Goal: Transaction & Acquisition: Purchase product/service

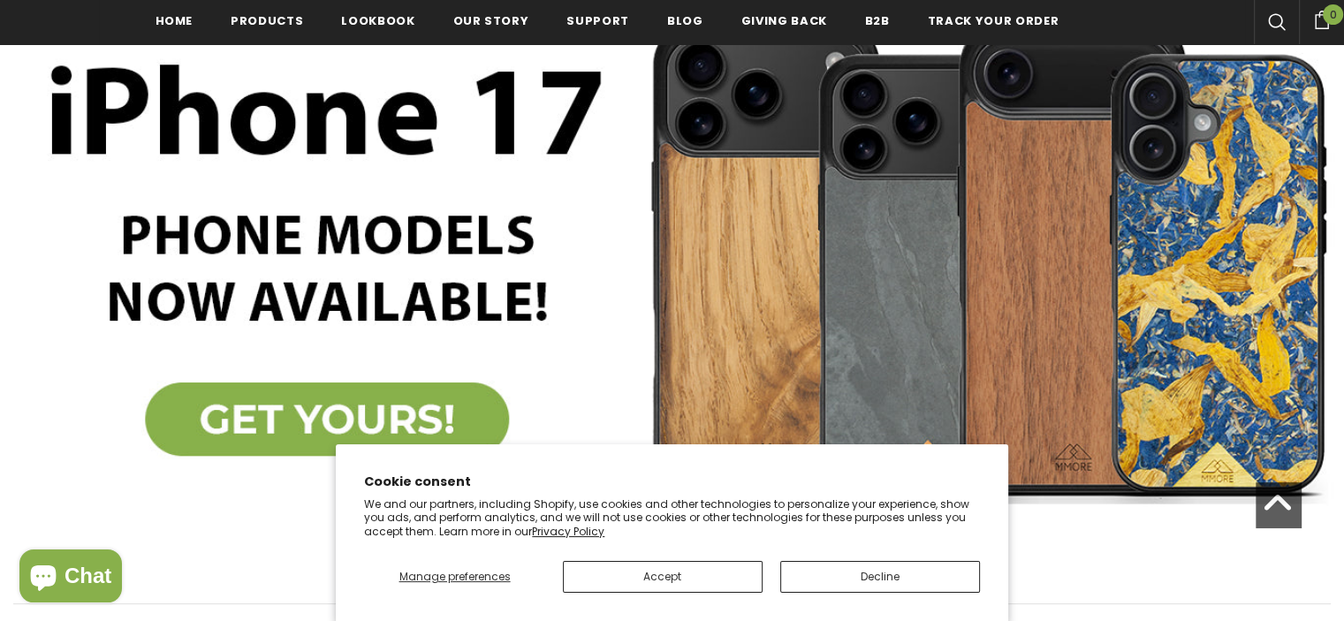
scroll to position [322, 0]
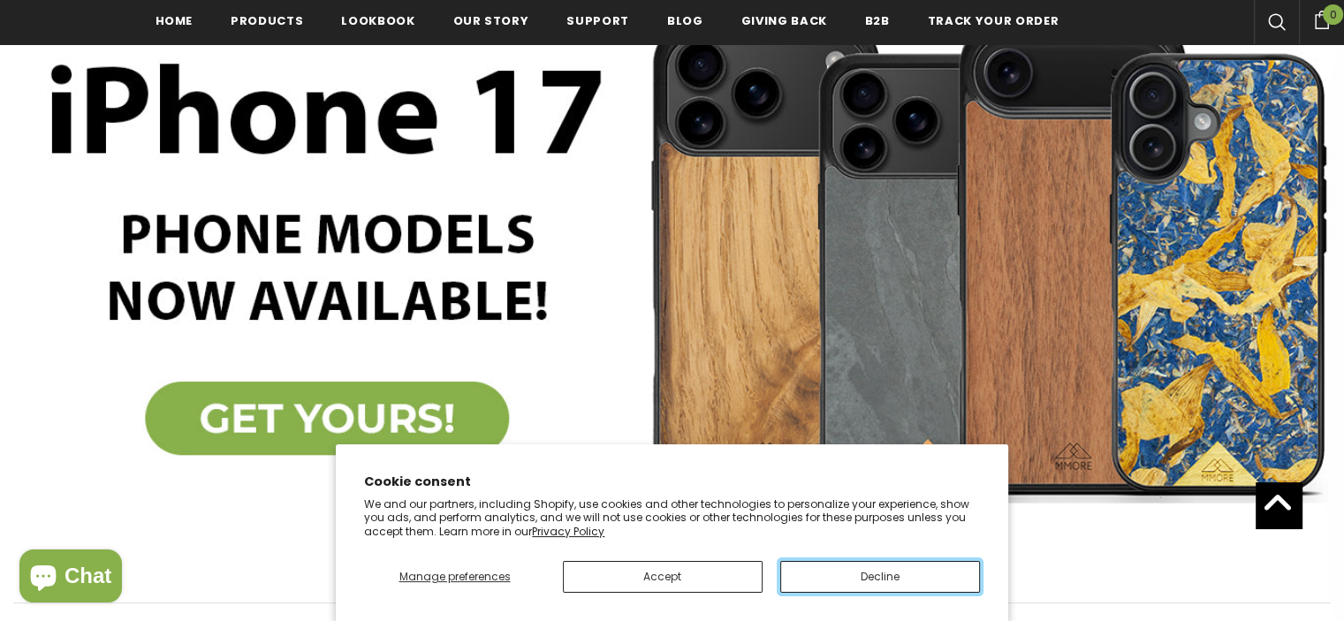
click at [832, 588] on button "Decline" at bounding box center [880, 577] width 200 height 32
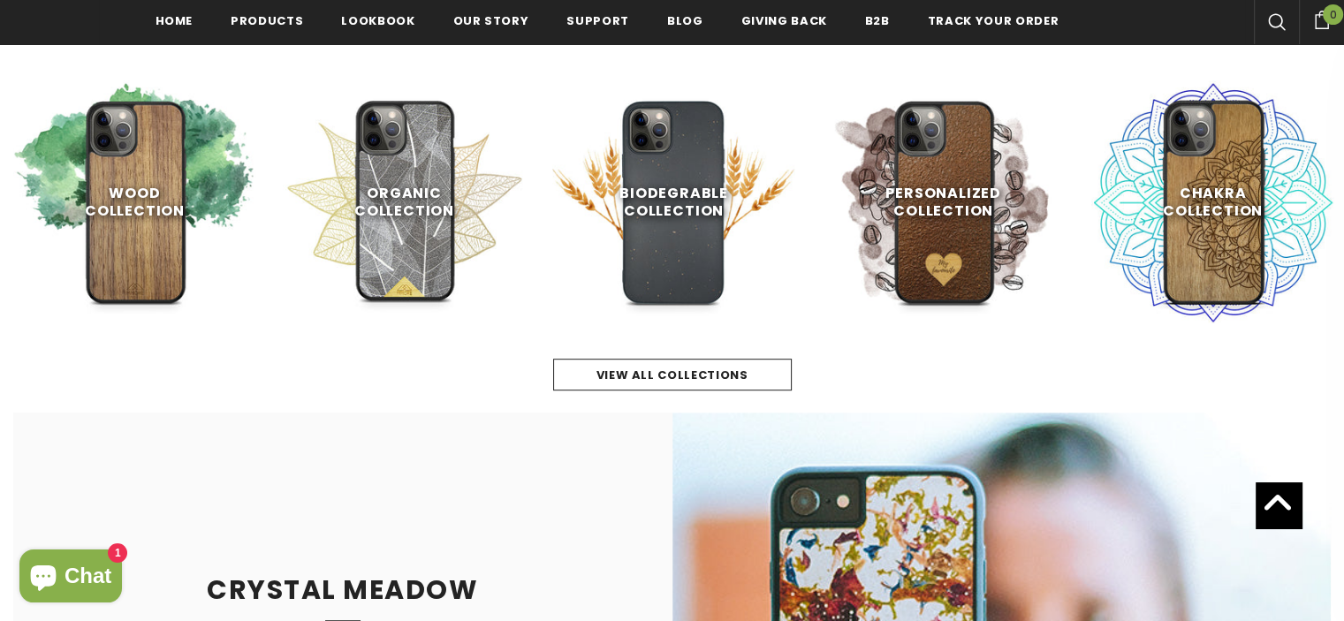
scroll to position [887, 0]
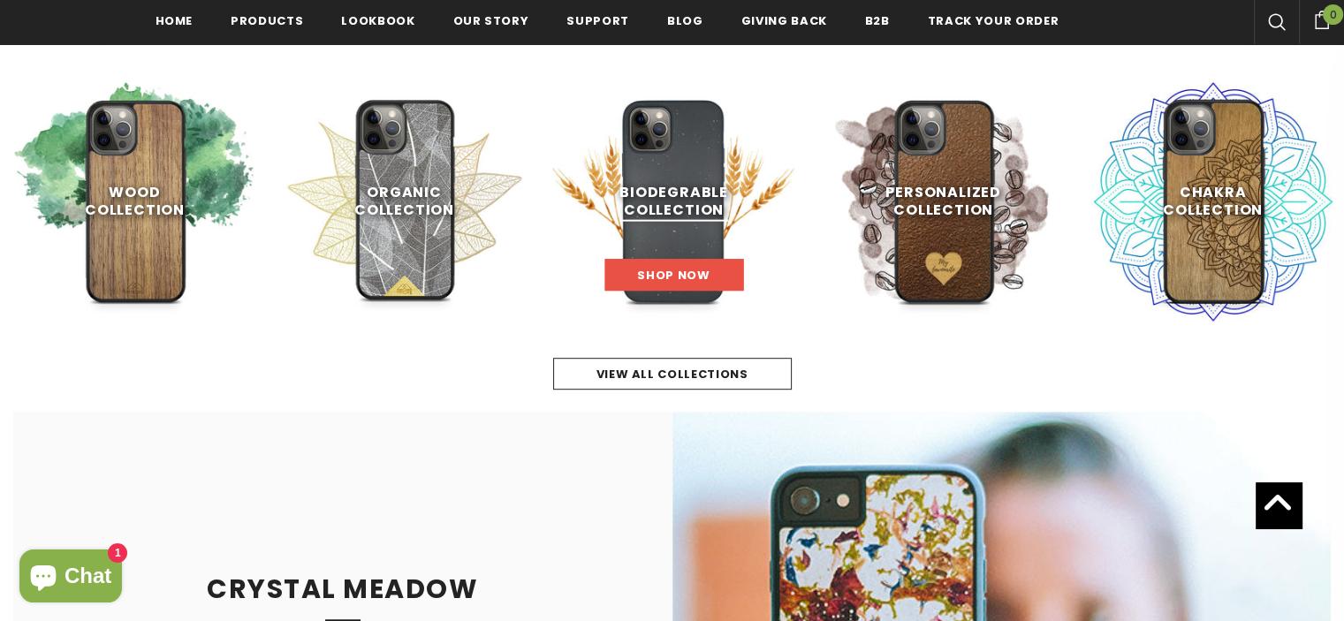
click at [647, 273] on span "Shop Now" at bounding box center [673, 275] width 72 height 17
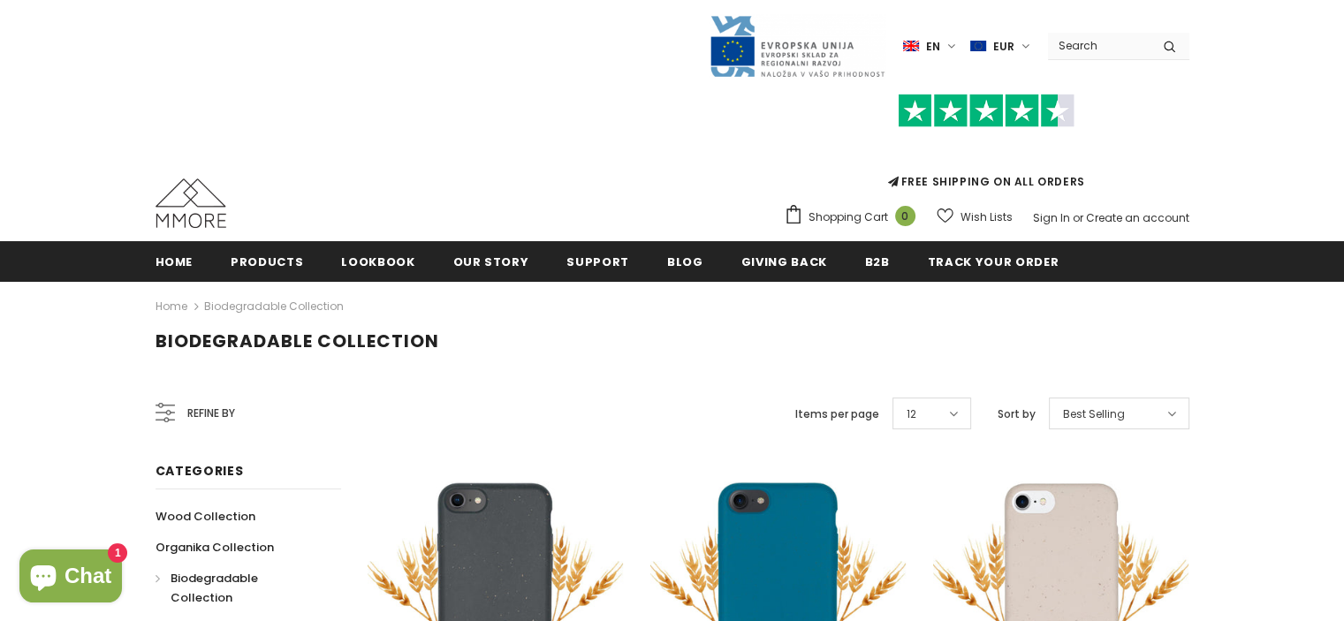
scroll to position [384, 0]
